Goal: Use online tool/utility: Utilize a website feature to perform a specific function

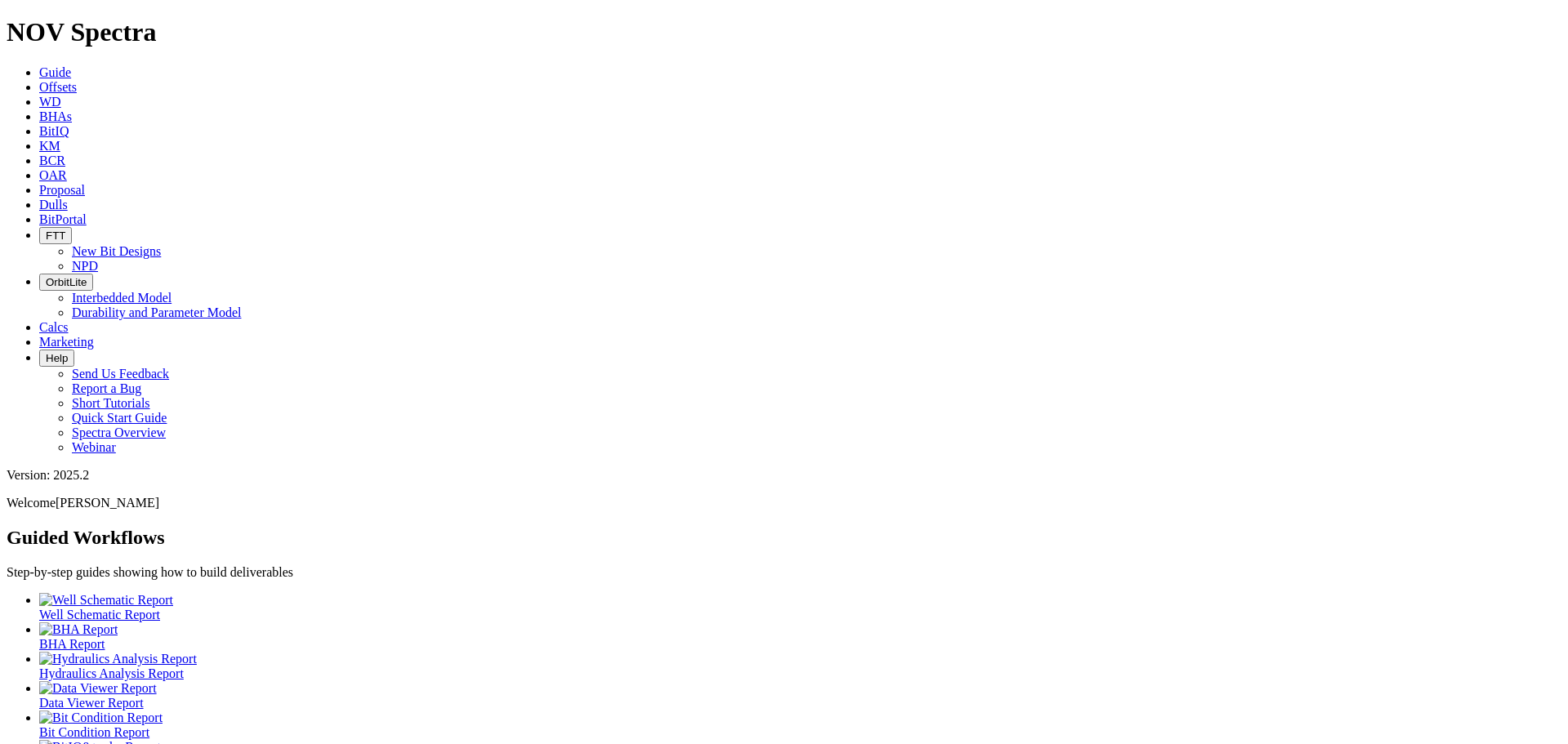
scroll to position [43, 0]
drag, startPoint x: 422, startPoint y: 588, endPoint x: 430, endPoint y: 586, distance: 8.2
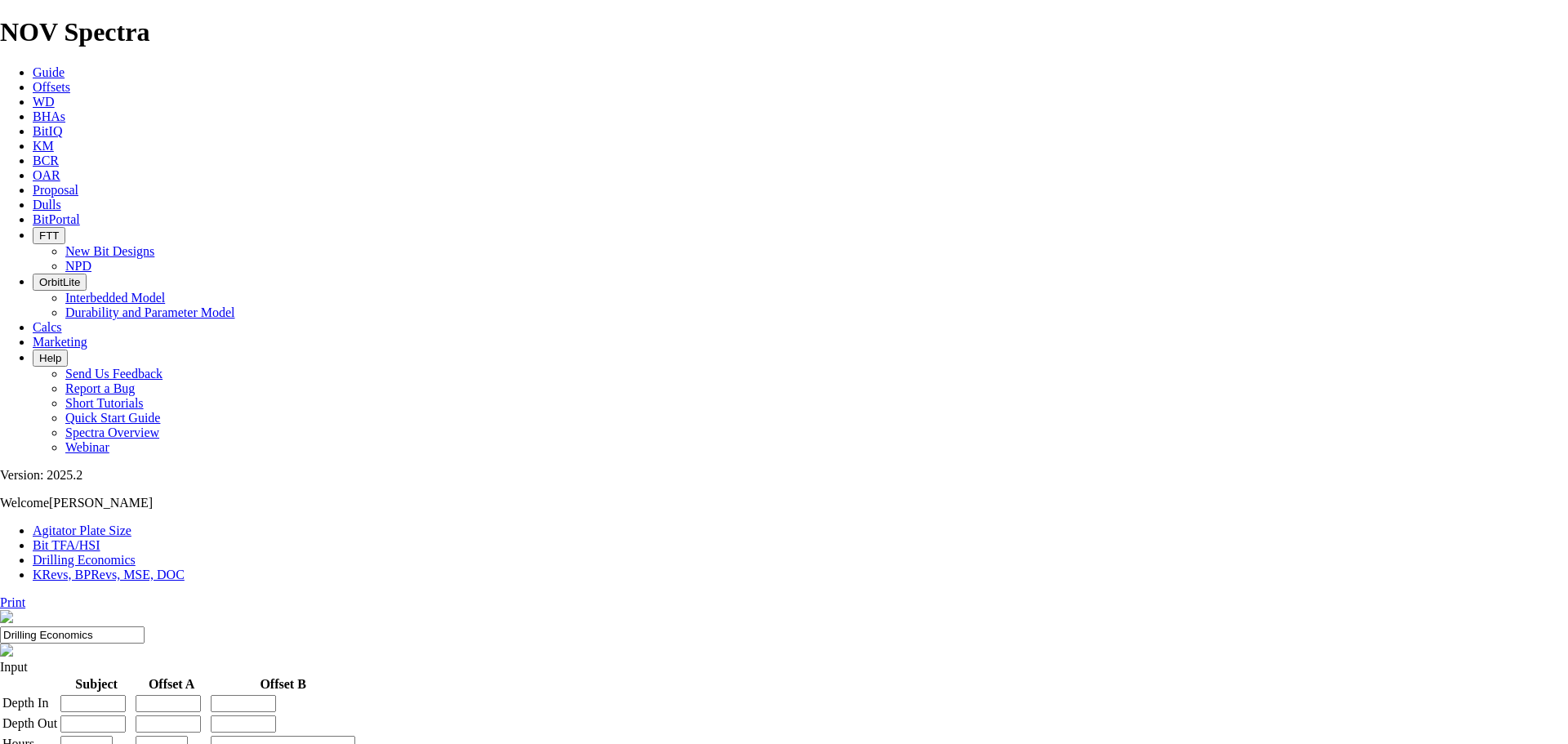
click at [33, 320] on icon at bounding box center [33, 327] width 0 height 14
click at [101, 538] on link "Bit TFA/HSI" at bounding box center [66, 545] width 68 height 14
click at [145, 689] on input "Hole Size" at bounding box center [72, 697] width 145 height 17
type input "6"
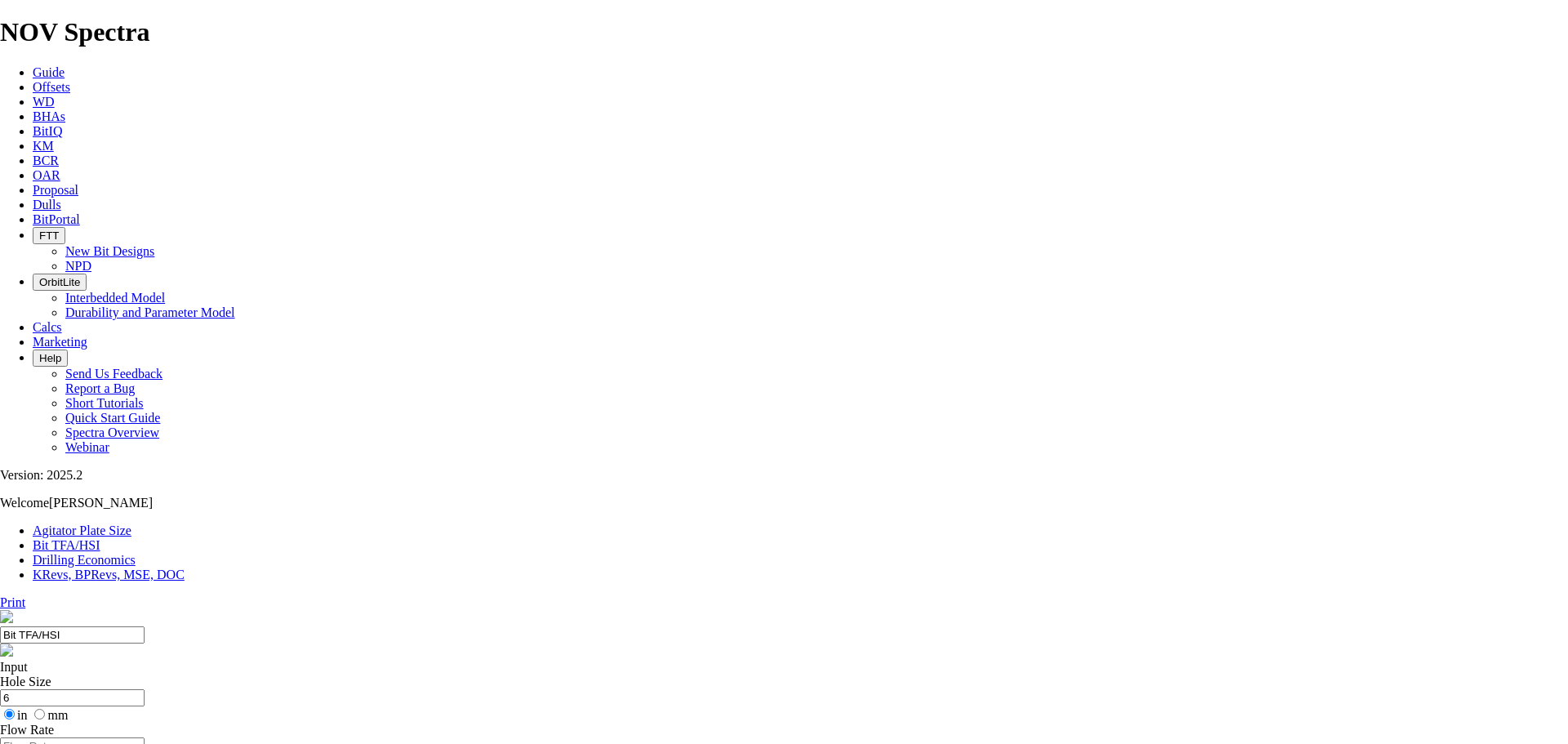
click at [145, 737] on input "Flow Rate" at bounding box center [72, 745] width 145 height 17
type input "1000"
radio input "true"
radio input "false"
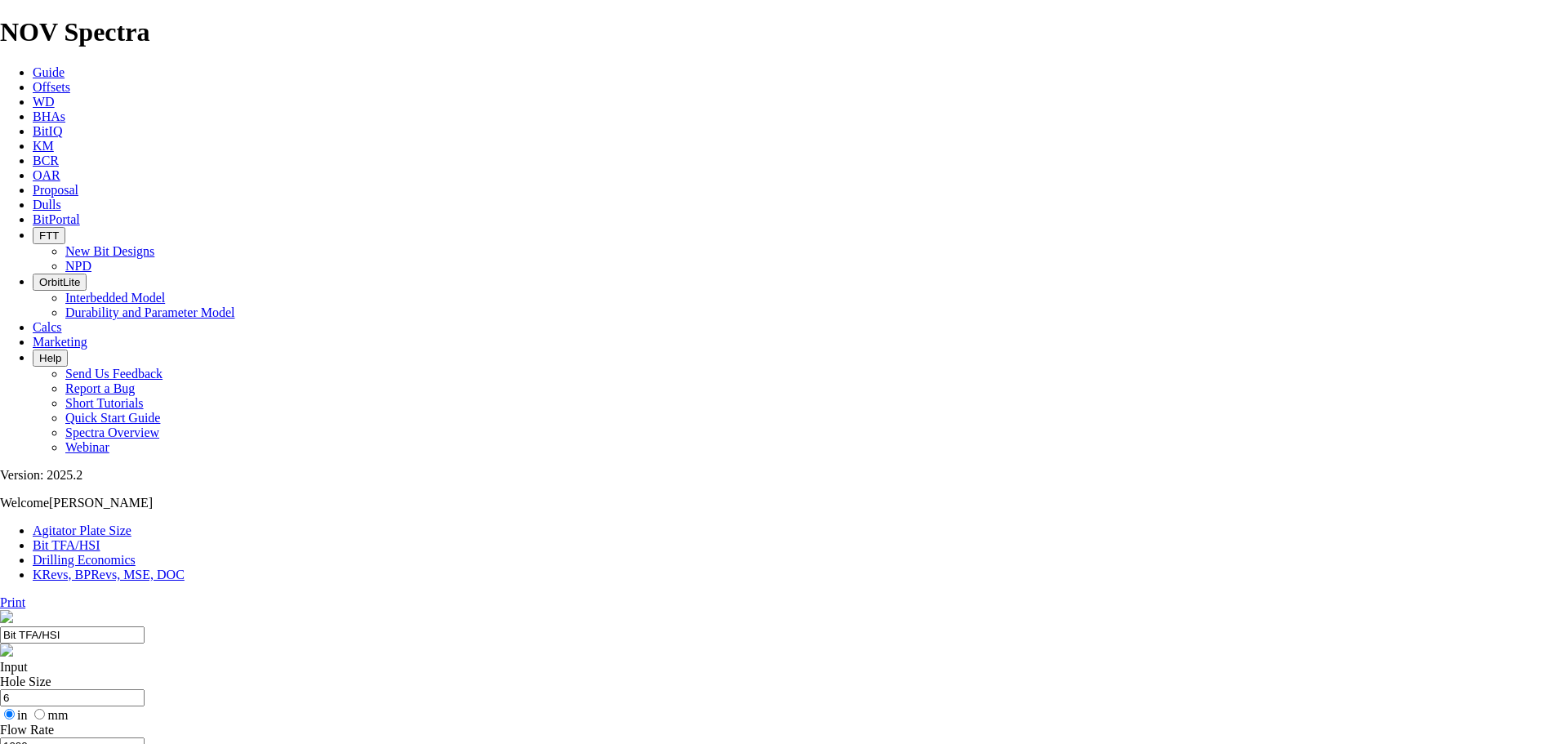
radio input "true"
radio input "false"
type input "1.25"
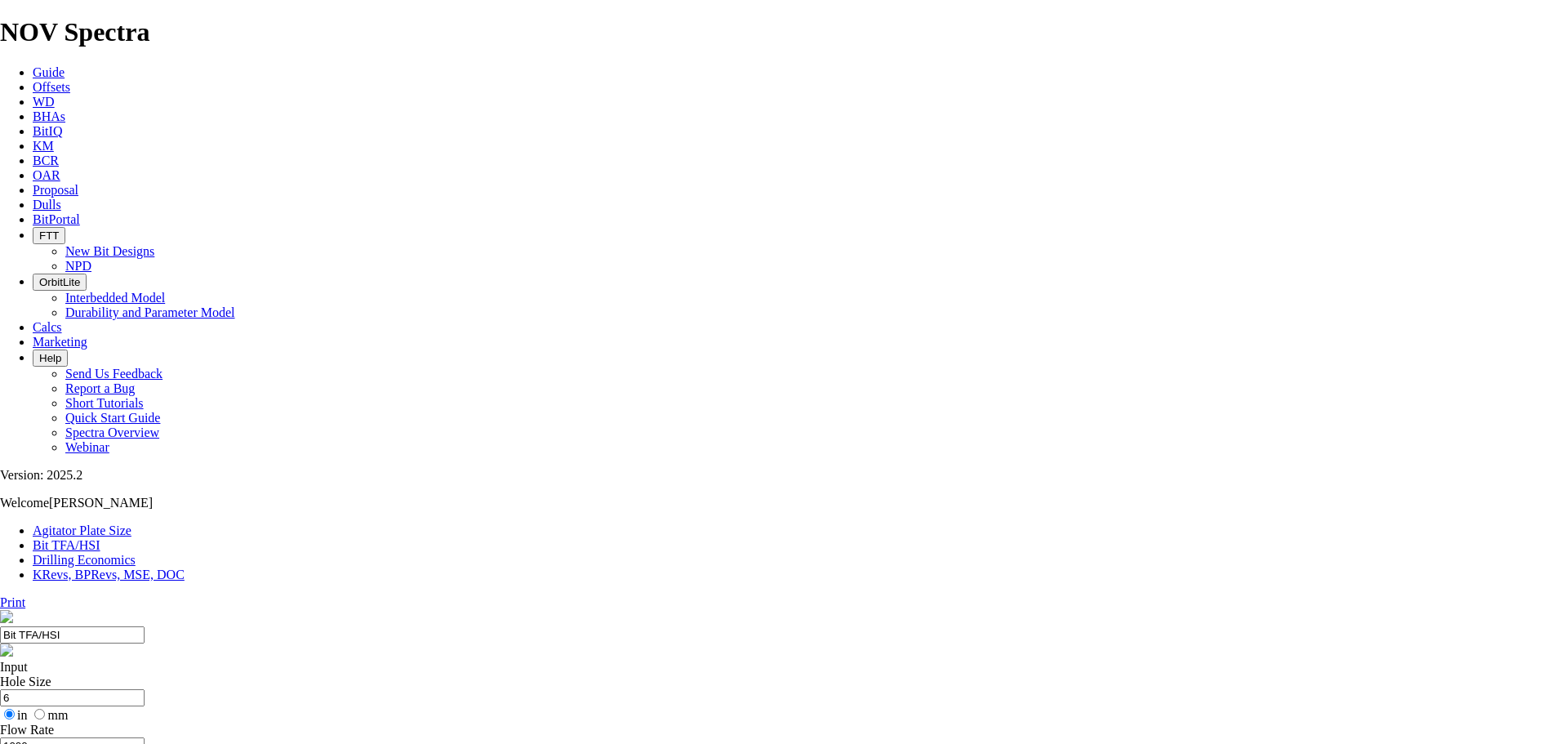
drag, startPoint x: 628, startPoint y: 429, endPoint x: 598, endPoint y: 428, distance: 30.0
type input "5"
select select "number:12"
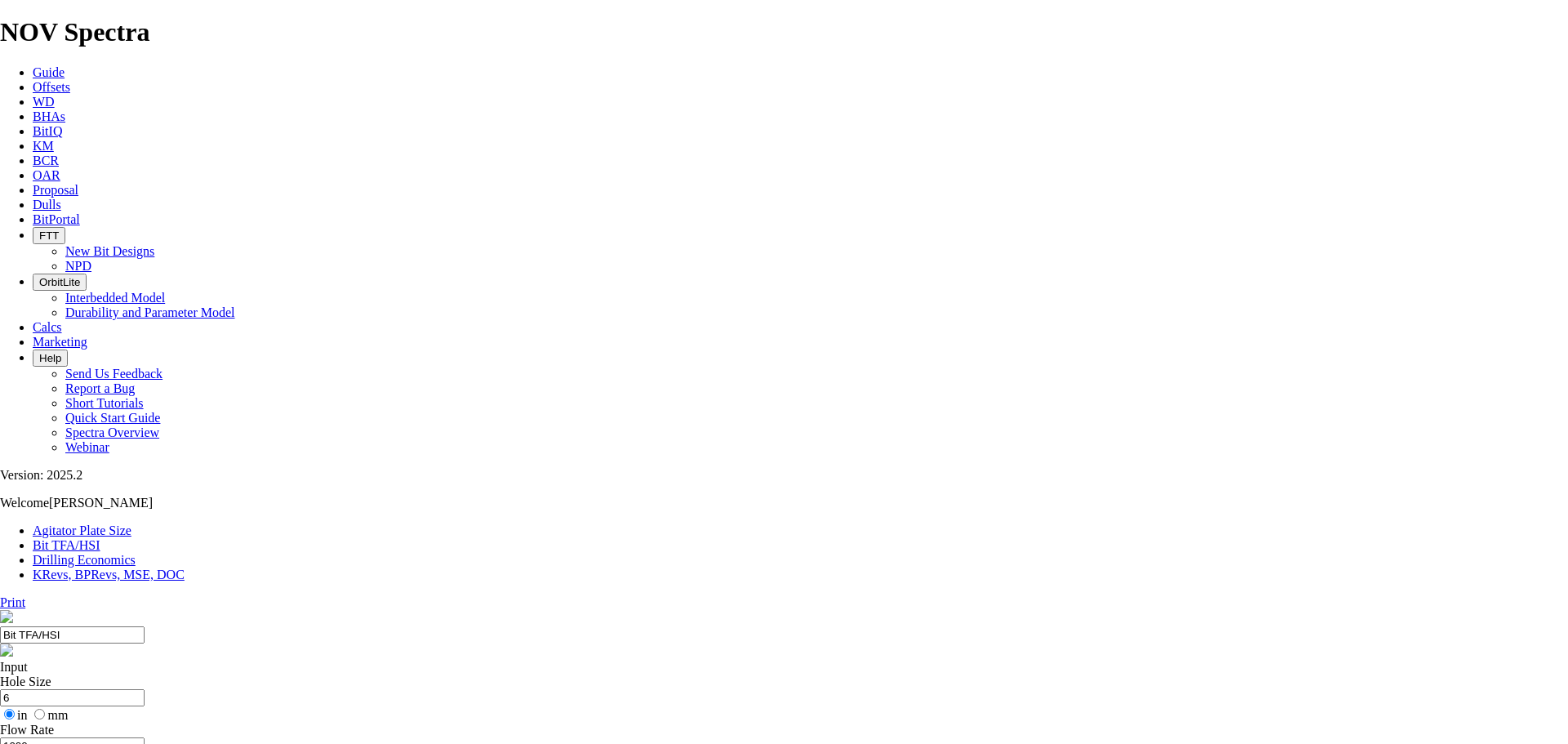
select select "number:12"
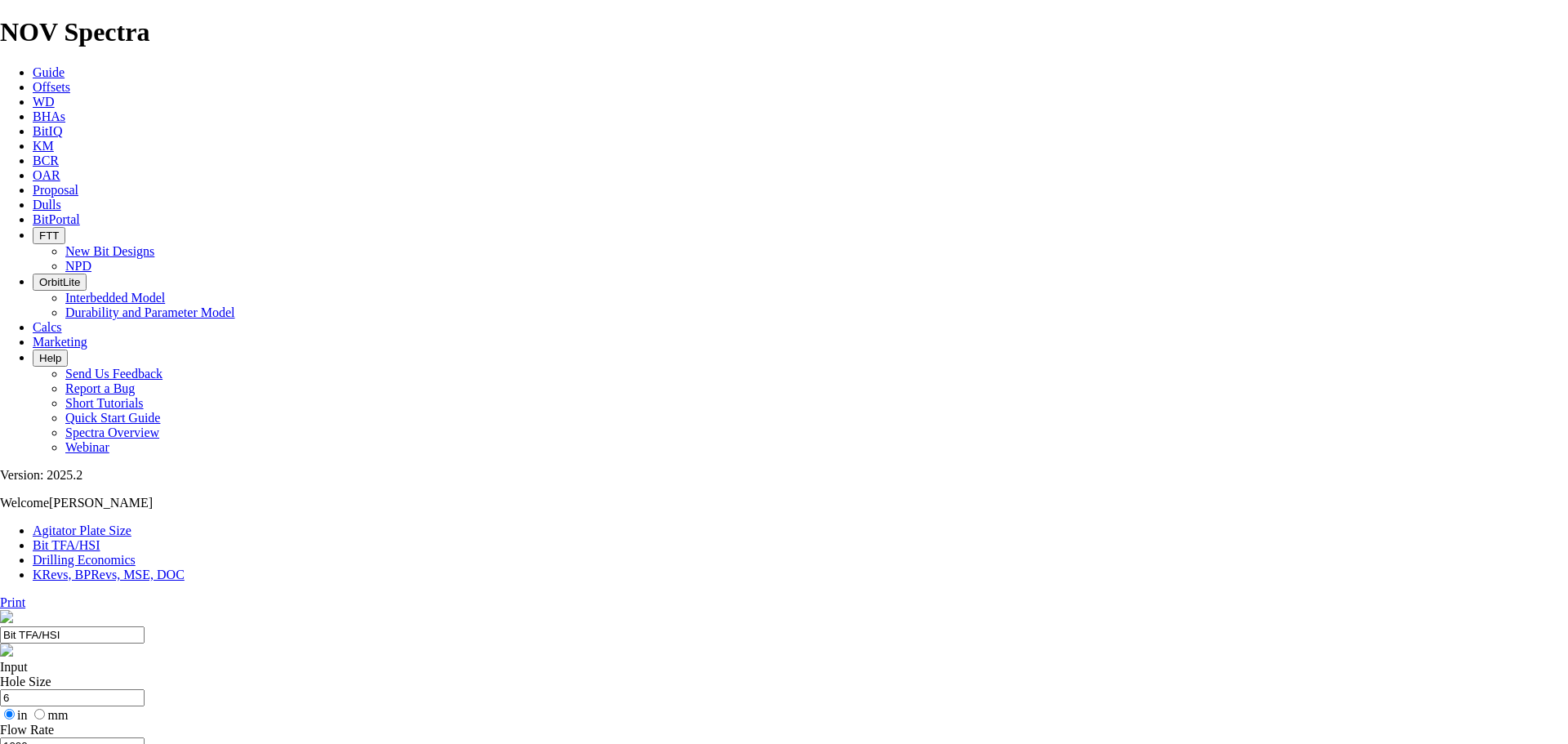
checkbox input "true"
click at [145, 626] on input "Bit TFA/HSI" at bounding box center [72, 634] width 145 height 17
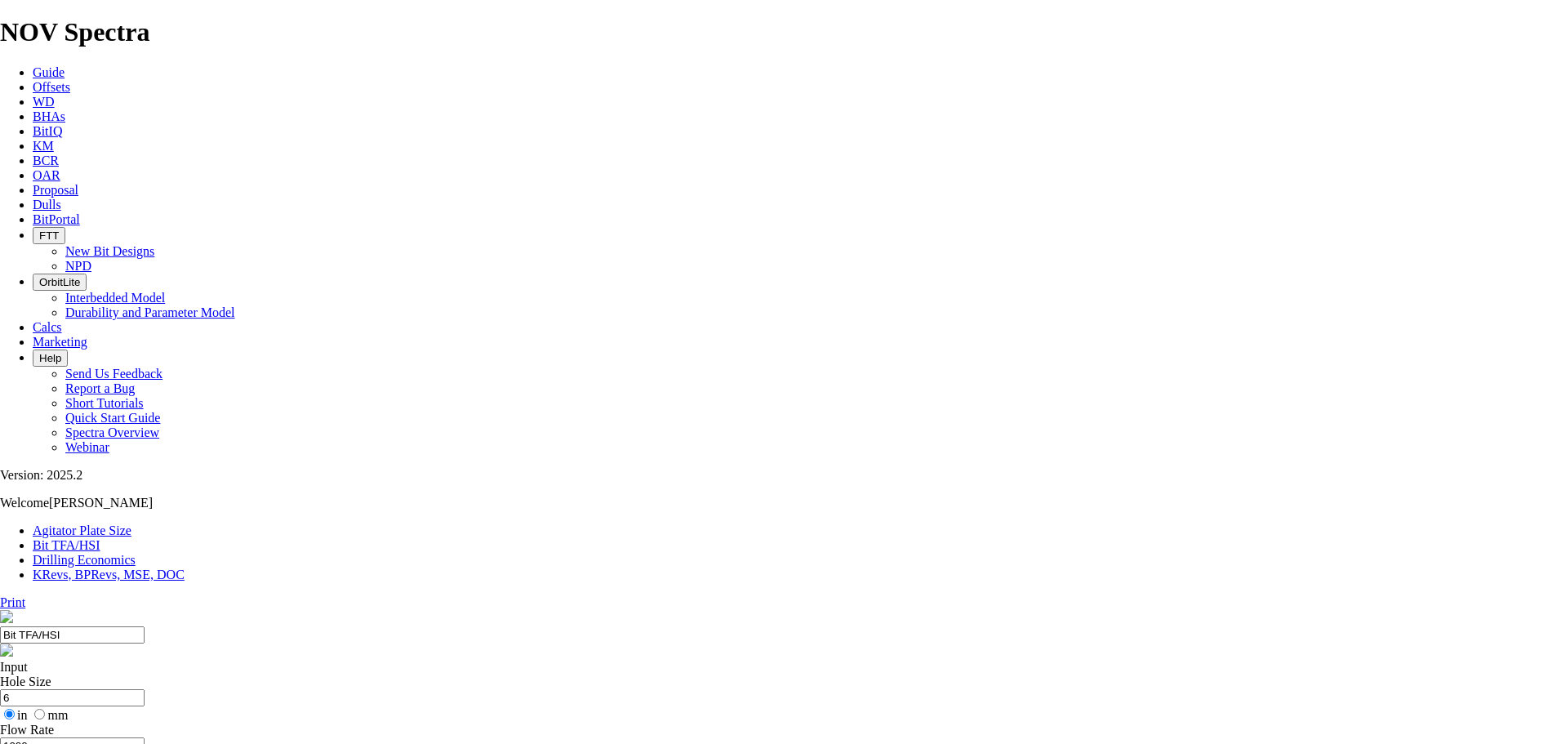
click at [0, 595] on icon at bounding box center [0, 602] width 0 height 14
select select "number:10"
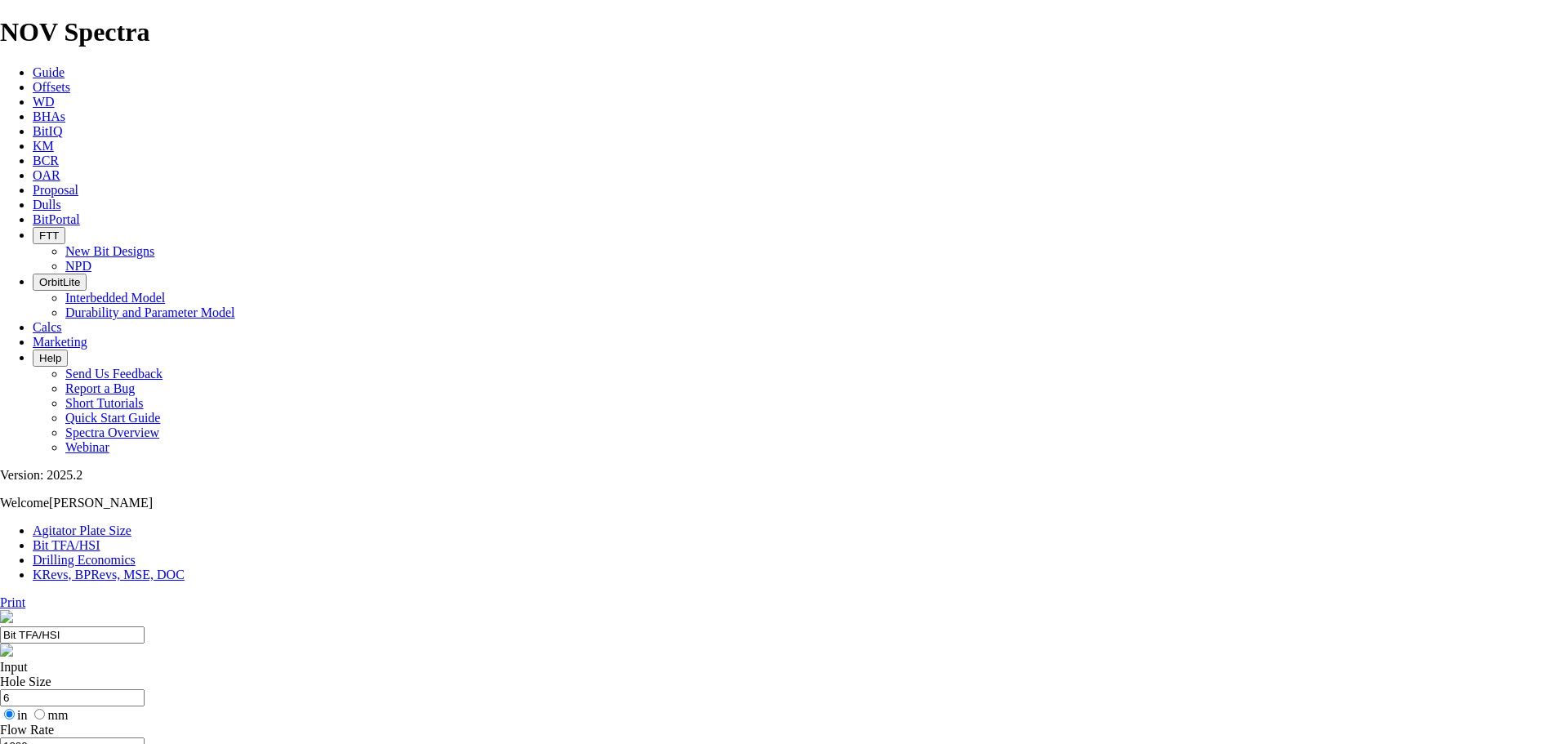
select select "number:10"
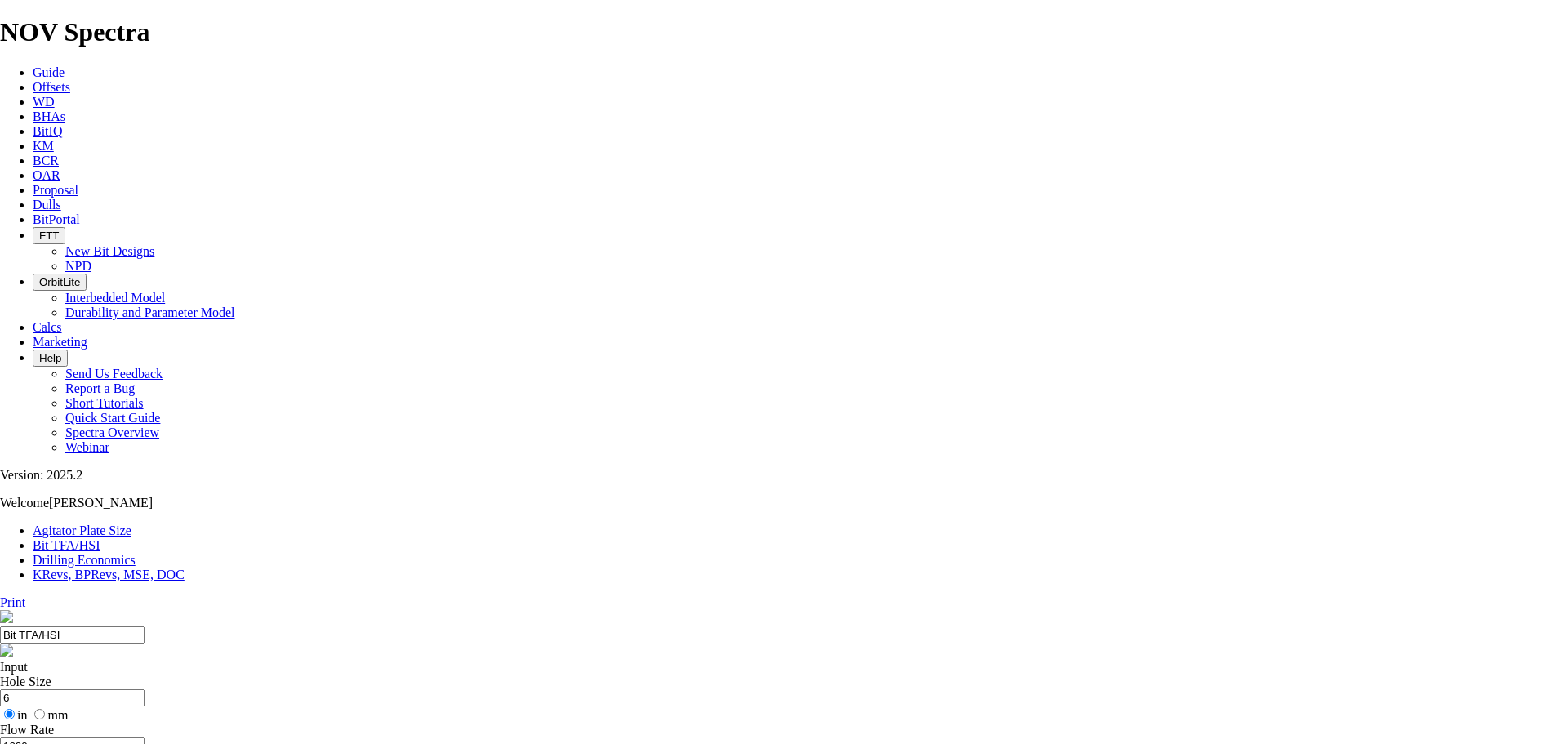
select select "number:12"
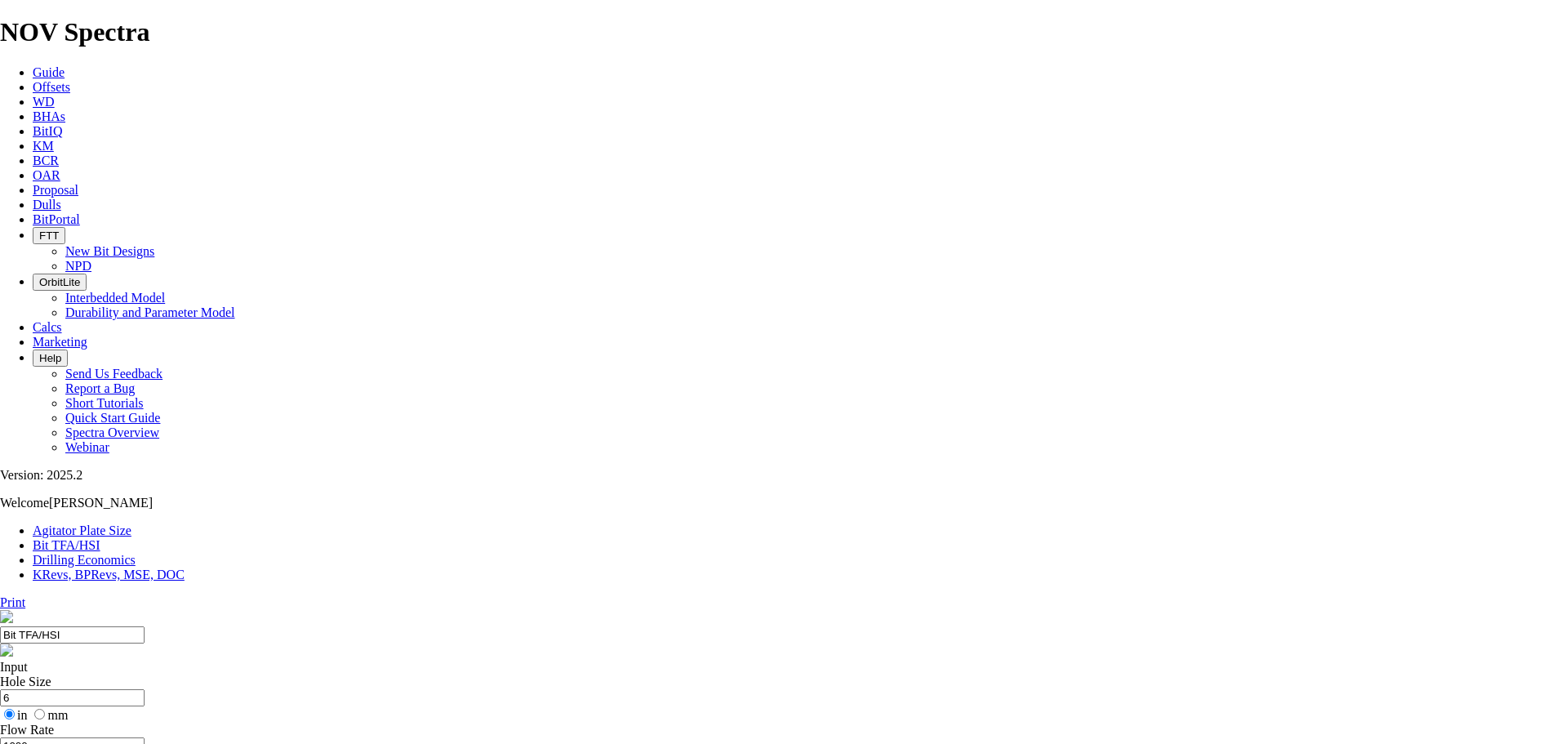
select select "number:12"
click at [145, 737] on input "1000" at bounding box center [72, 745] width 145 height 17
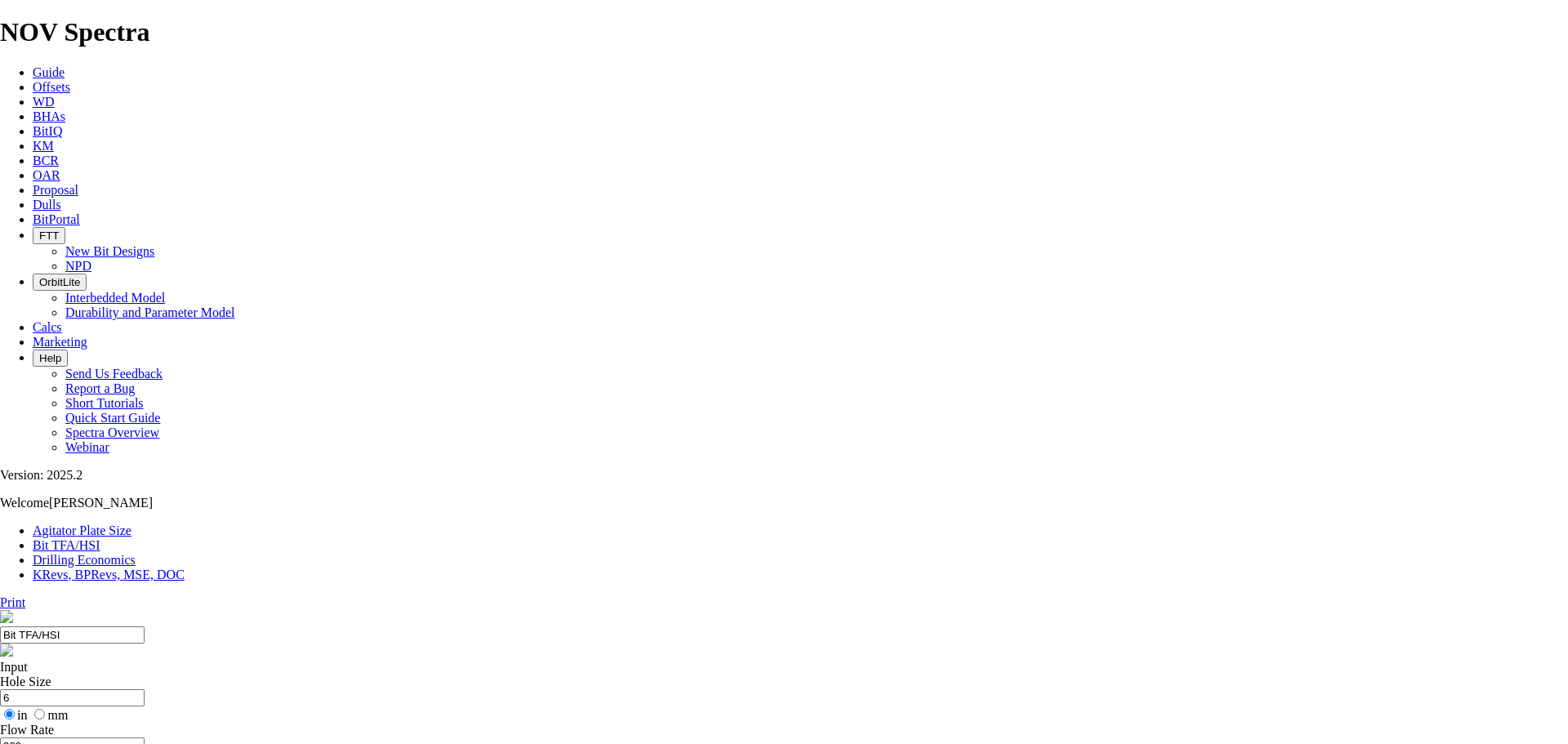
type input "900"
select select "number:10"
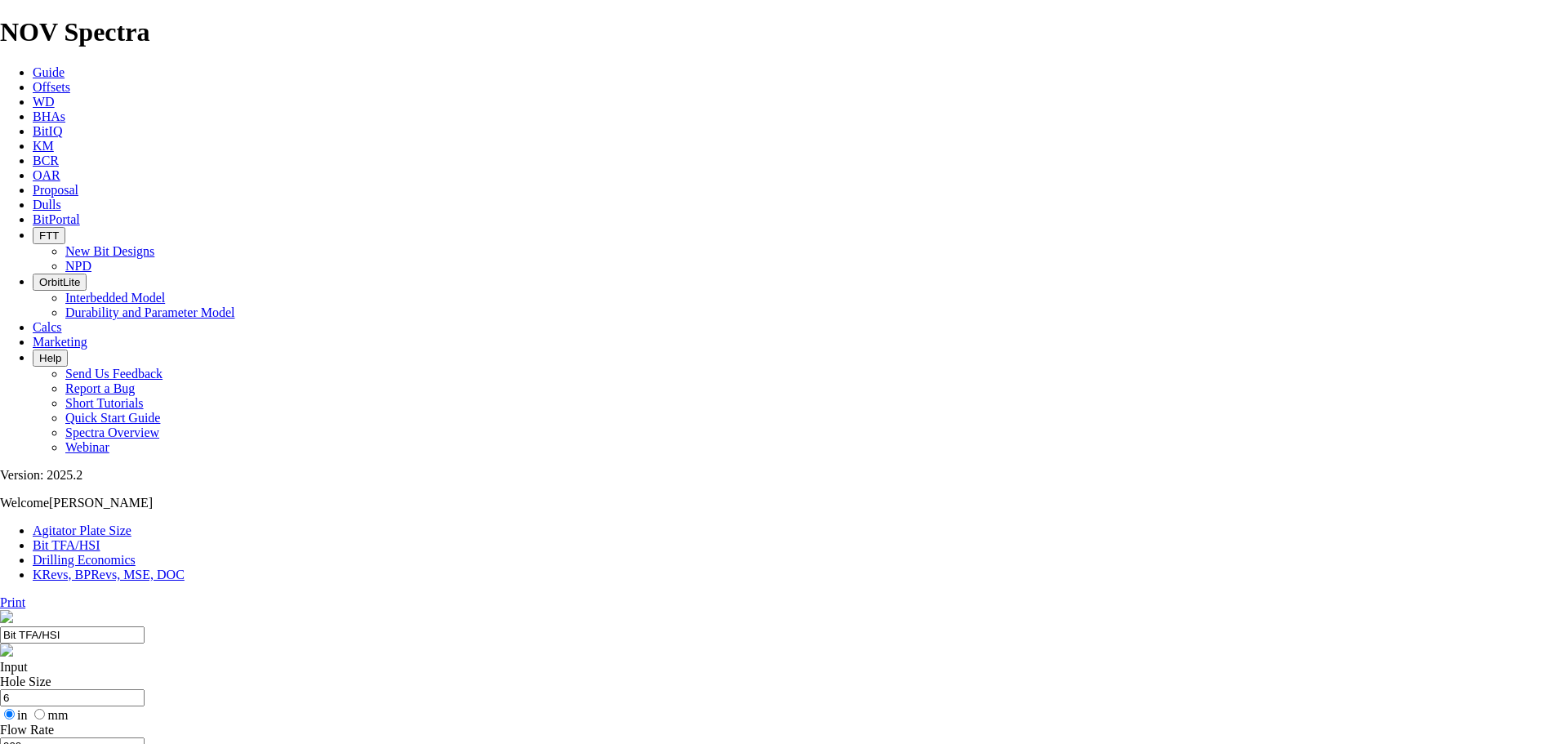
select select "number:10"
click at [145, 737] on input "900" at bounding box center [72, 745] width 145 height 17
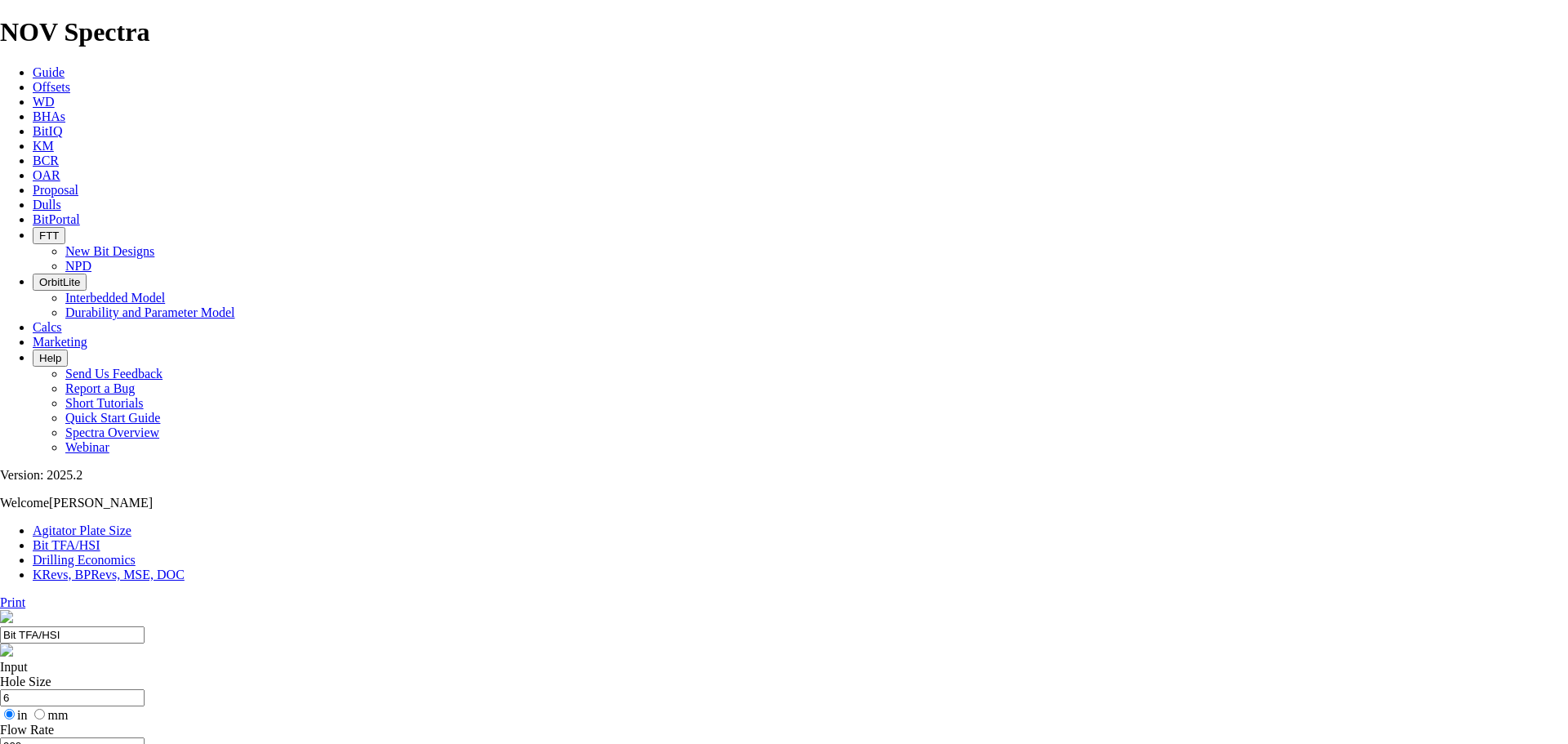
click at [145, 737] on input "900" at bounding box center [72, 745] width 145 height 17
type input "9"
type input "1000"
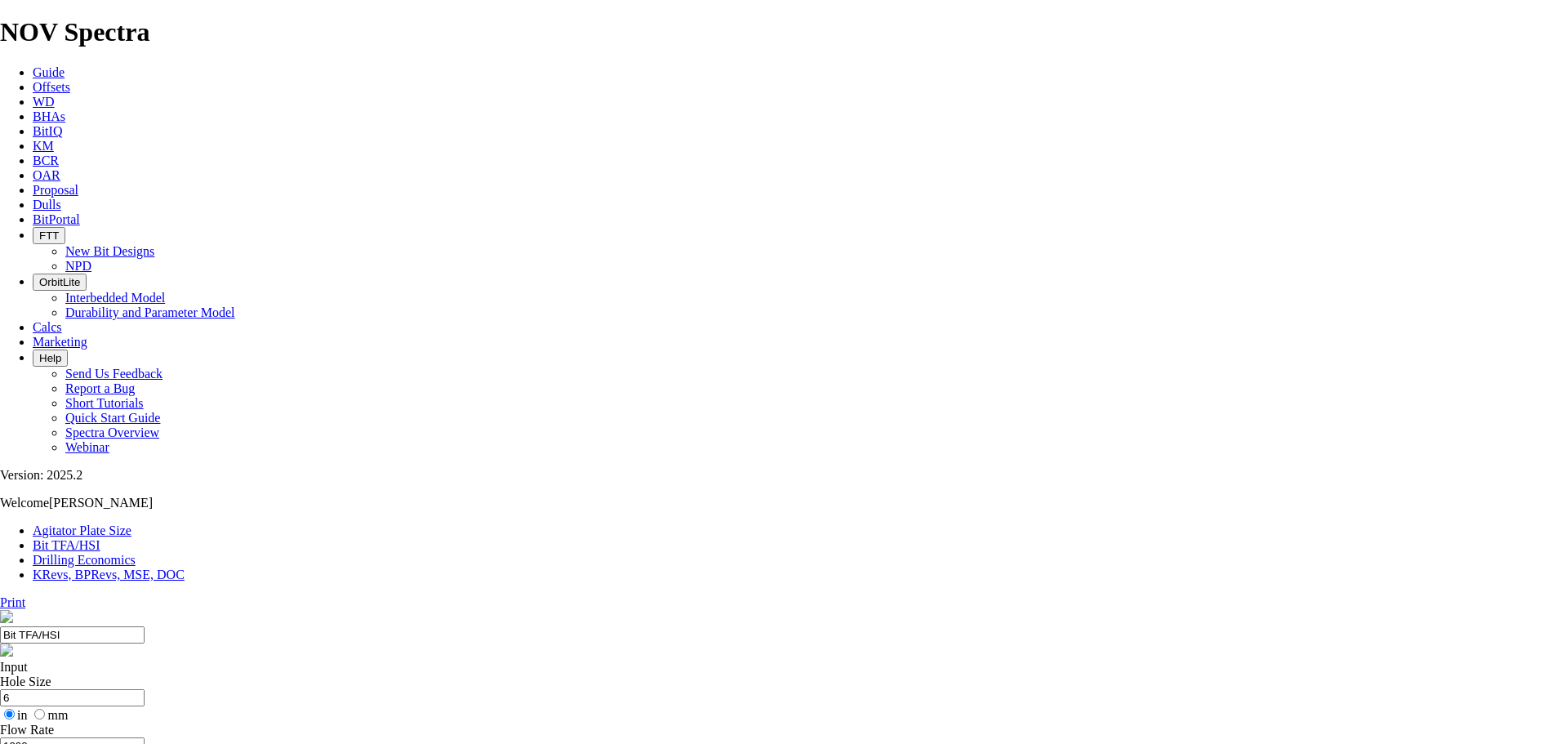
select select "number:11"
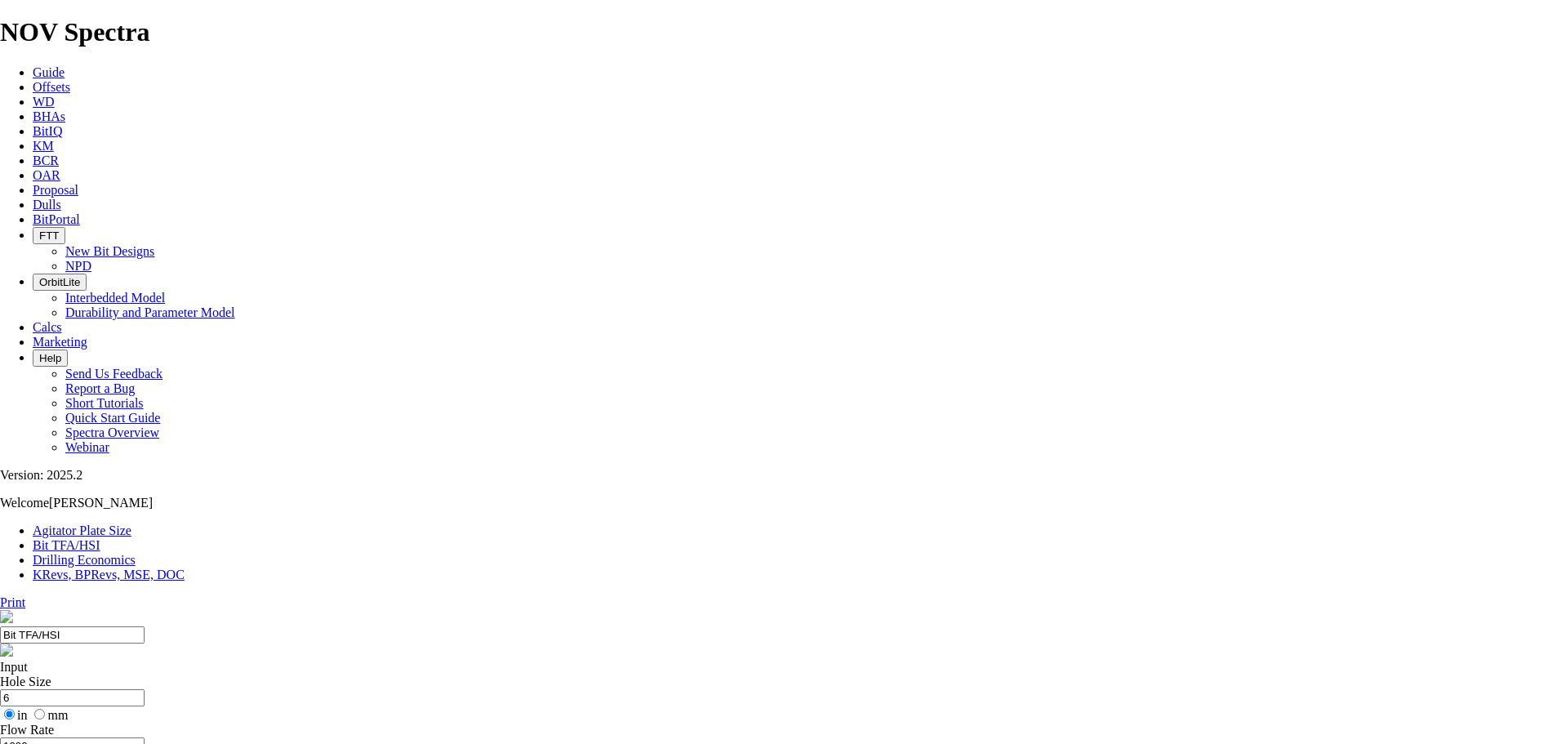
select select "number:11"
select select "number:10"
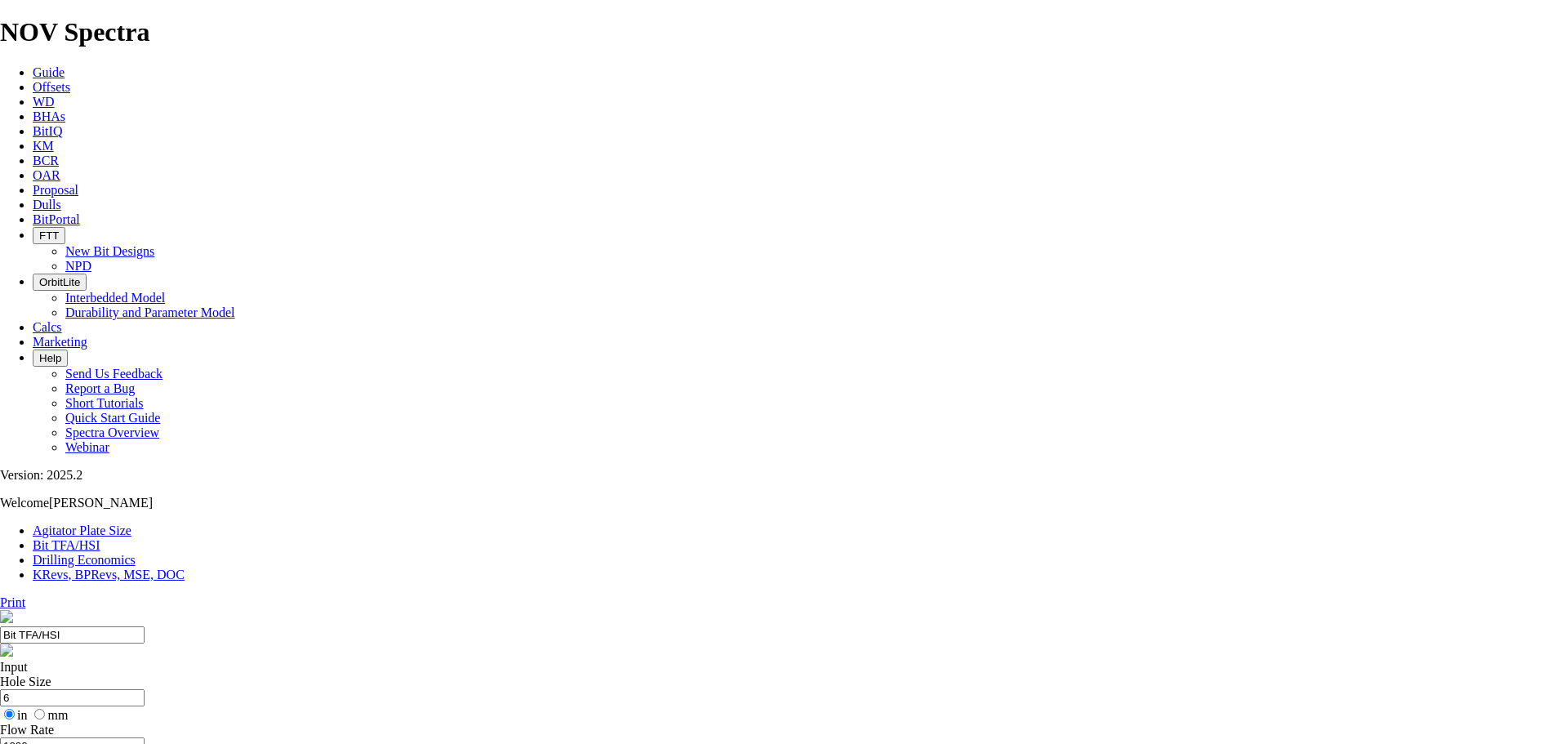
select select "number:10"
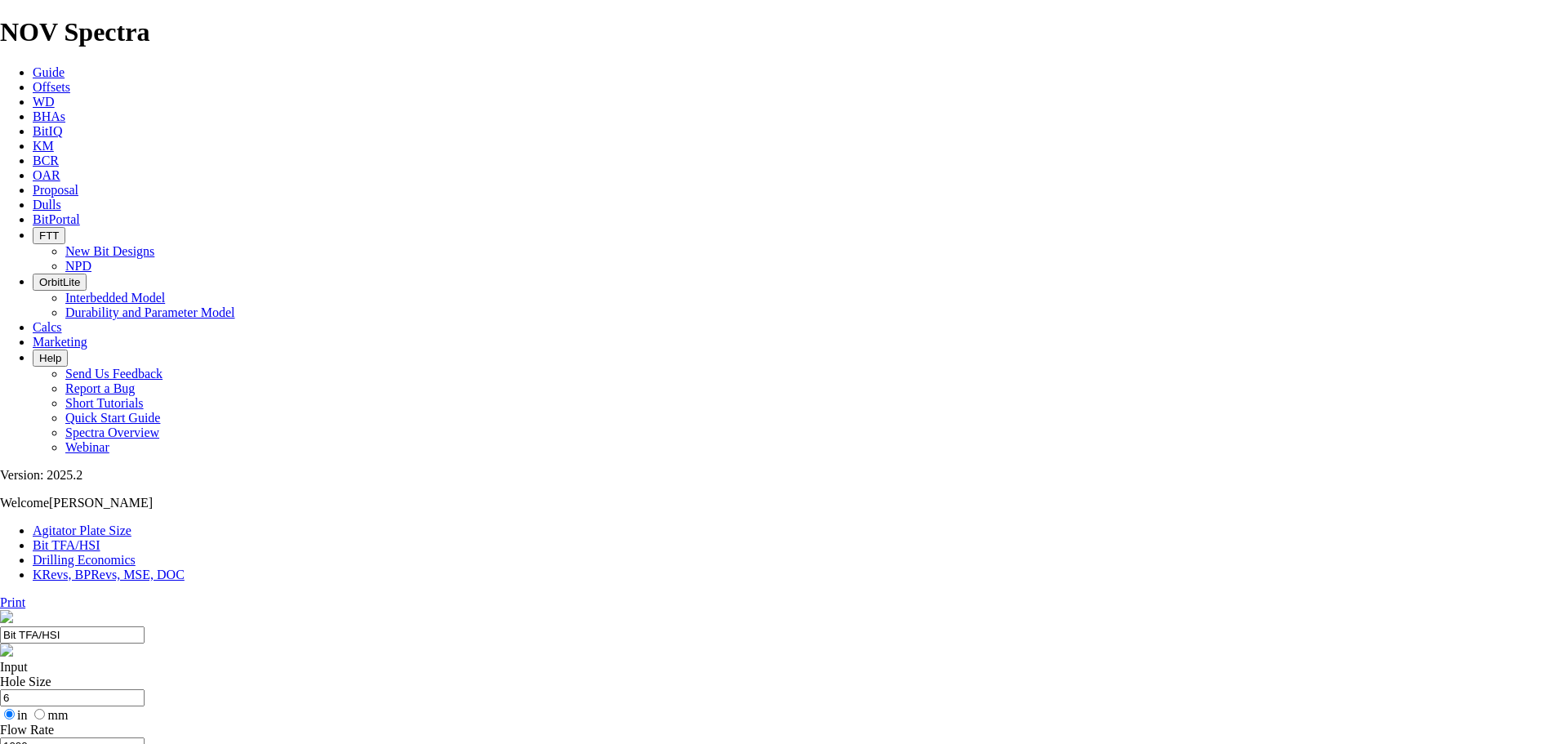
drag, startPoint x: 1526, startPoint y: 63, endPoint x: 653, endPoint y: 315, distance: 908.6
click at [26, 595] on link "Print" at bounding box center [12, 602] width 26 height 14
drag, startPoint x: 1397, startPoint y: 269, endPoint x: 1076, endPoint y: 10, distance: 412.5
